Goal: Information Seeking & Learning: Find specific fact

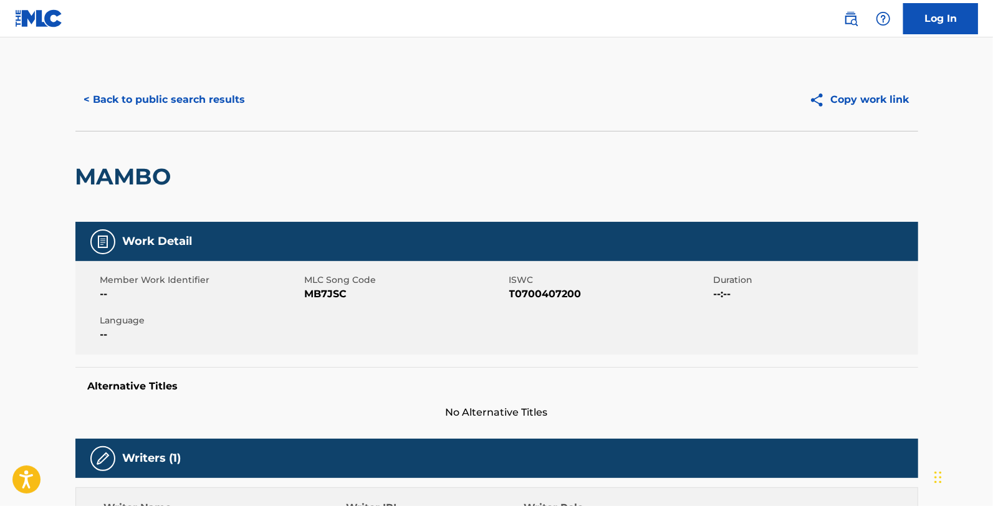
click at [196, 103] on button "< Back to public search results" at bounding box center [164, 99] width 179 height 31
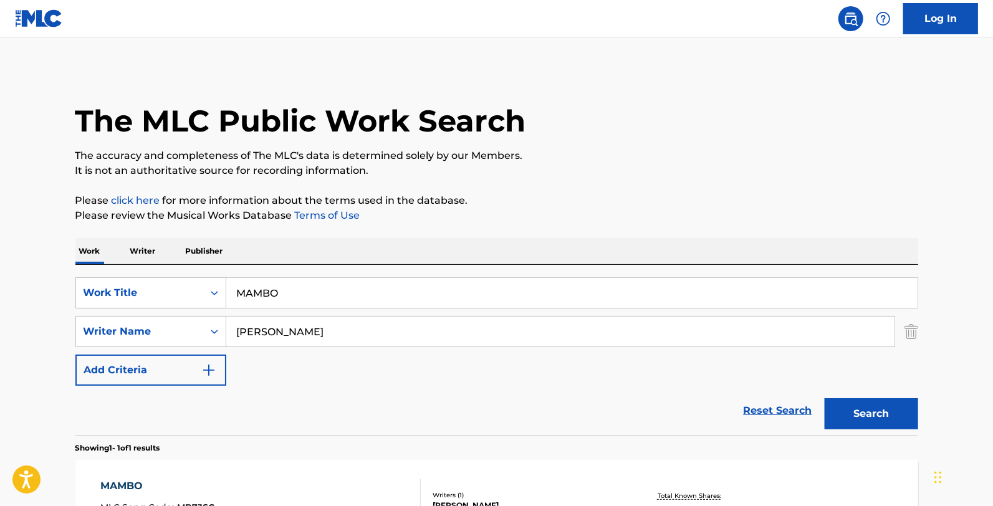
drag, startPoint x: 350, startPoint y: 303, endPoint x: 0, endPoint y: 299, distance: 350.3
click at [0, 299] on main "The MLC Public Work Search The accuracy and completeness of The MLC's data is d…" at bounding box center [496, 327] width 993 height 581
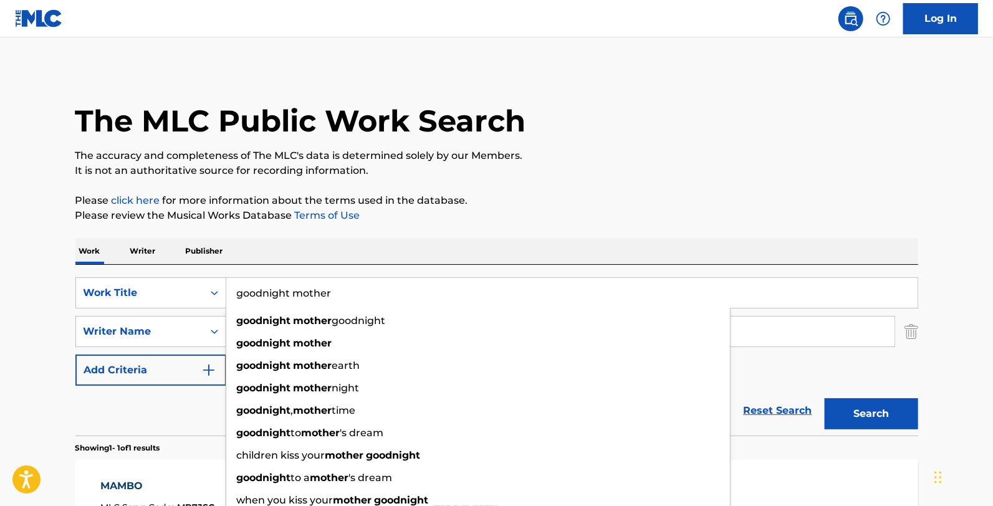
type input "goodnight mother"
click at [323, 257] on div "Work Writer Publisher" at bounding box center [496, 251] width 843 height 26
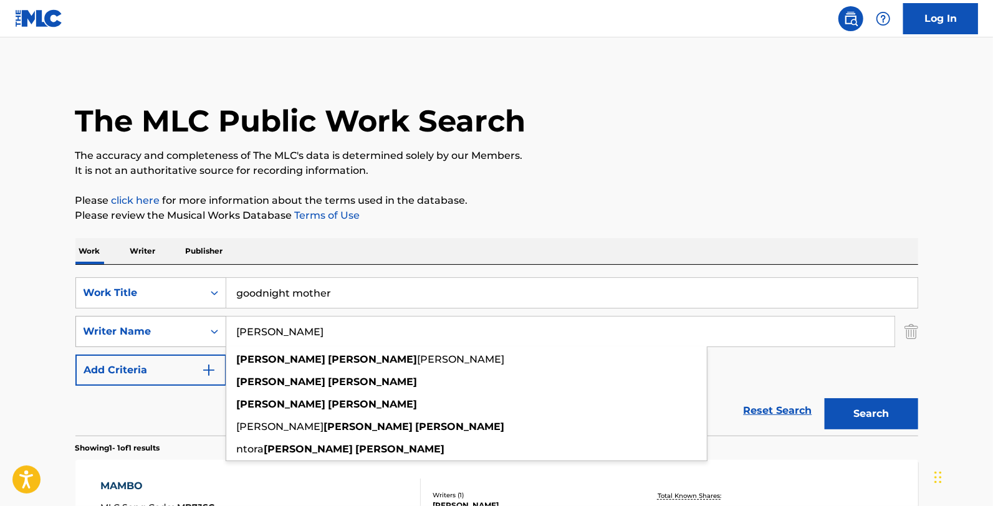
drag, startPoint x: 375, startPoint y: 328, endPoint x: 222, endPoint y: 337, distance: 152.9
click at [222, 337] on div "SearchWithCriteria9421f257-116e-450c-b0ec-c2ea2012bc5b Writer Name [PERSON_NAME…" at bounding box center [496, 331] width 843 height 31
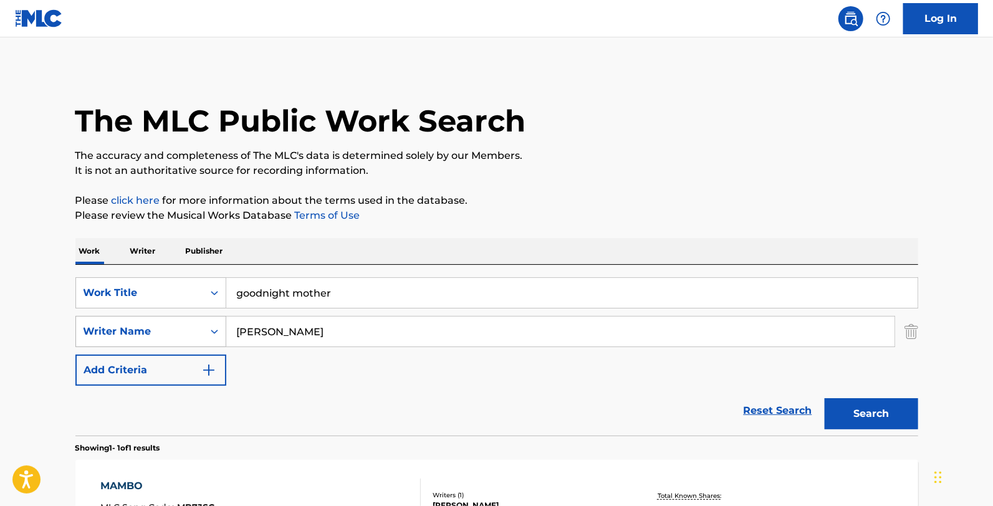
click at [824, 398] on button "Search" at bounding box center [870, 413] width 93 height 31
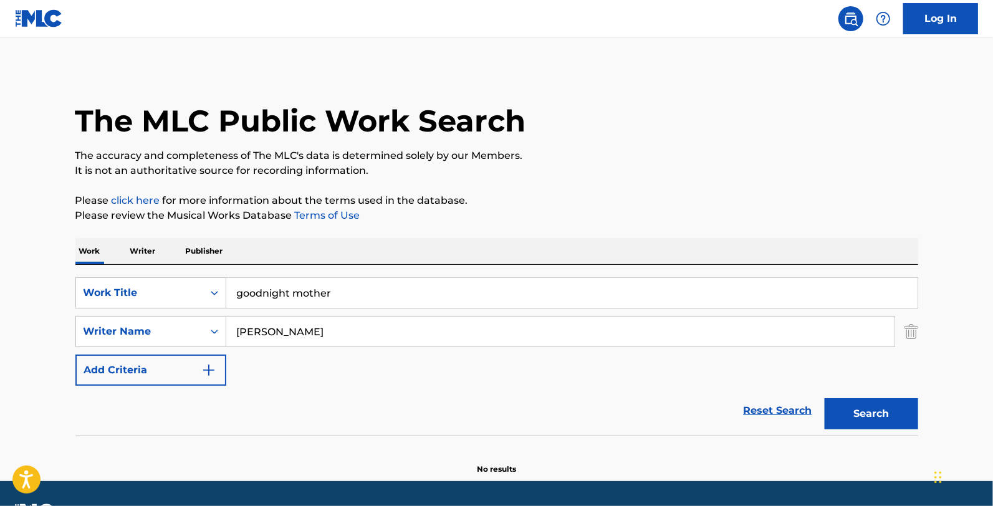
drag, startPoint x: 247, startPoint y: 329, endPoint x: 252, endPoint y: 345, distance: 16.6
click at [246, 333] on input "[PERSON_NAME]" at bounding box center [560, 332] width 668 height 30
click at [824, 398] on button "Search" at bounding box center [870, 413] width 93 height 31
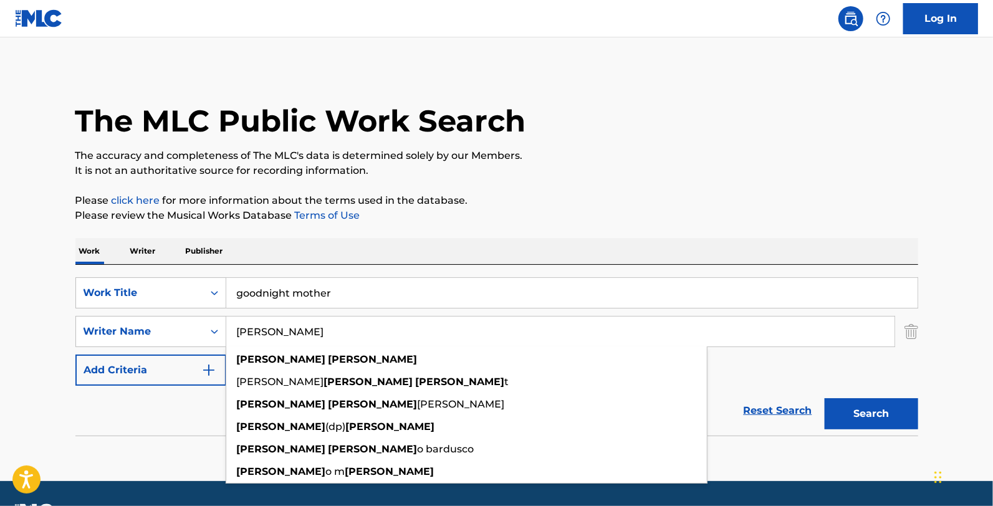
click at [489, 158] on p "The accuracy and completeness of The MLC's data is determined solely by our Mem…" at bounding box center [496, 155] width 843 height 15
drag, startPoint x: 270, startPoint y: 337, endPoint x: 113, endPoint y: 345, distance: 157.3
click at [113, 345] on div "SearchWithCriteria9421f257-116e-450c-b0ec-c2ea2012bc5b Writer Name [PERSON_NAME…" at bounding box center [496, 331] width 843 height 31
type input "[PERSON_NAME]"
click at [824, 398] on button "Search" at bounding box center [870, 413] width 93 height 31
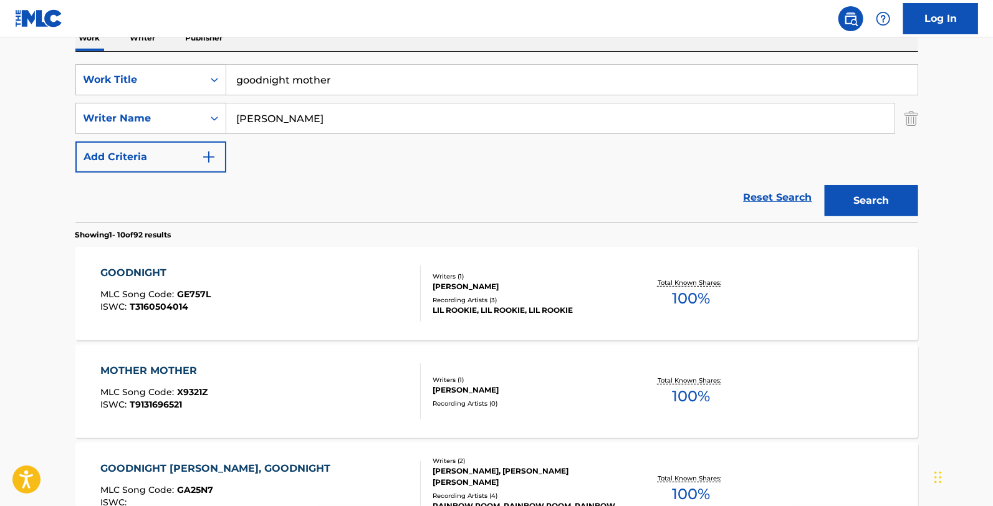
scroll to position [208, 0]
